Goal: Find specific page/section: Find specific page/section

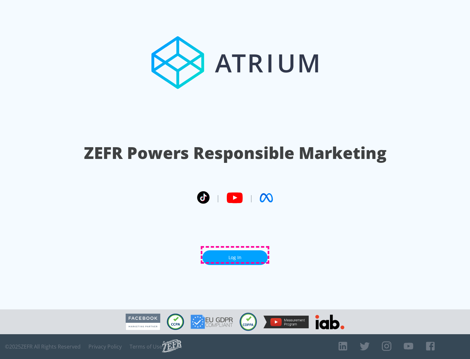
click at [235, 255] on link "Log In" at bounding box center [235, 258] width 65 height 15
